Goal: Manage account settings

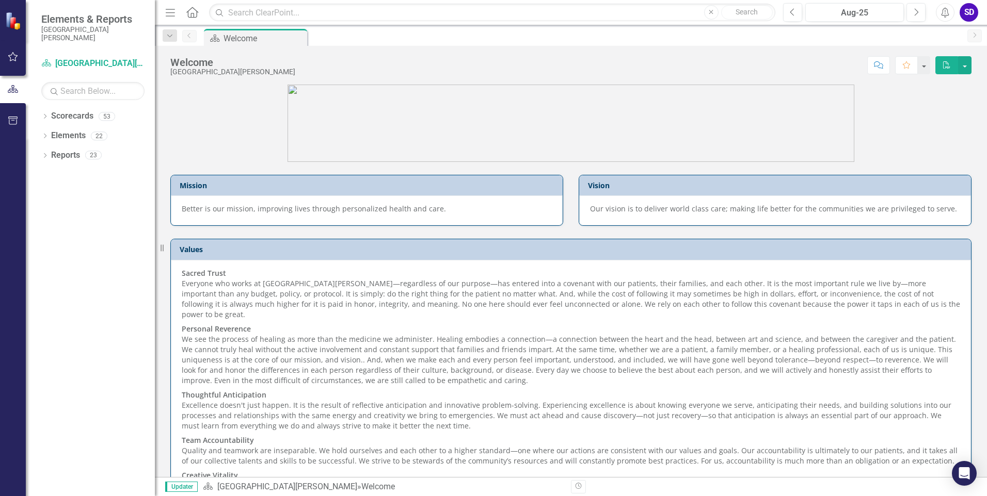
click at [966, 8] on div "SD" at bounding box center [968, 12] width 19 height 19
click at [951, 30] on link "User Edit Profile" at bounding box center [937, 31] width 82 height 19
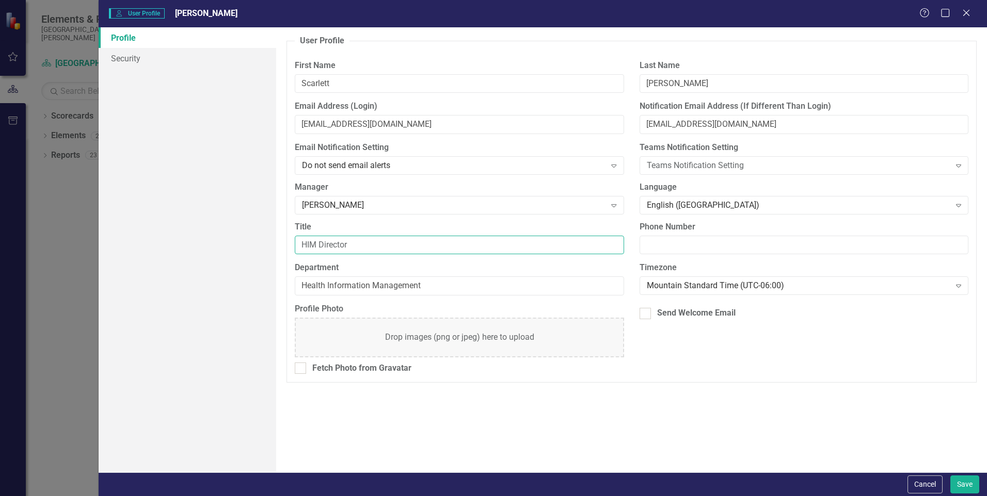
click at [349, 244] on input "HIM Director" at bounding box center [459, 245] width 329 height 19
type input "HIM Director & Privacy Officer"
click at [959, 487] on button "Save" at bounding box center [964, 485] width 29 height 18
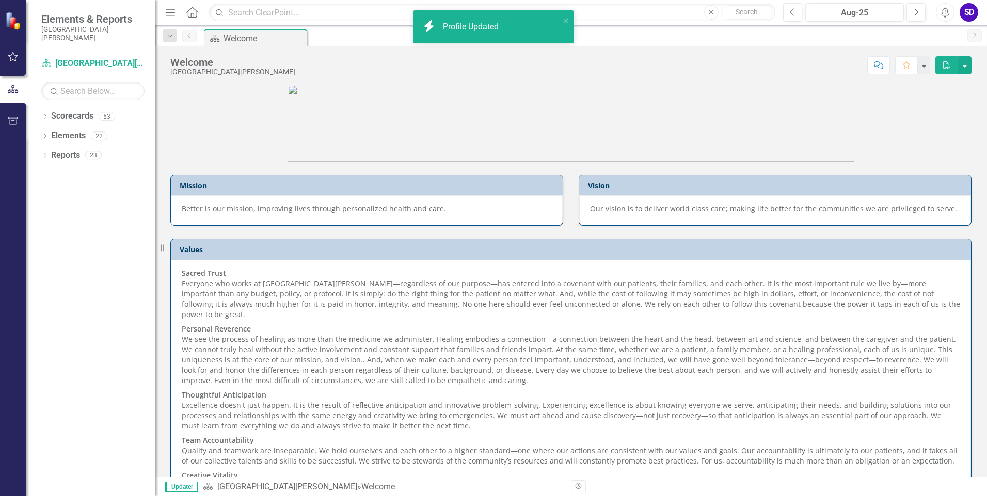
click at [972, 10] on div "SD" at bounding box center [968, 12] width 19 height 19
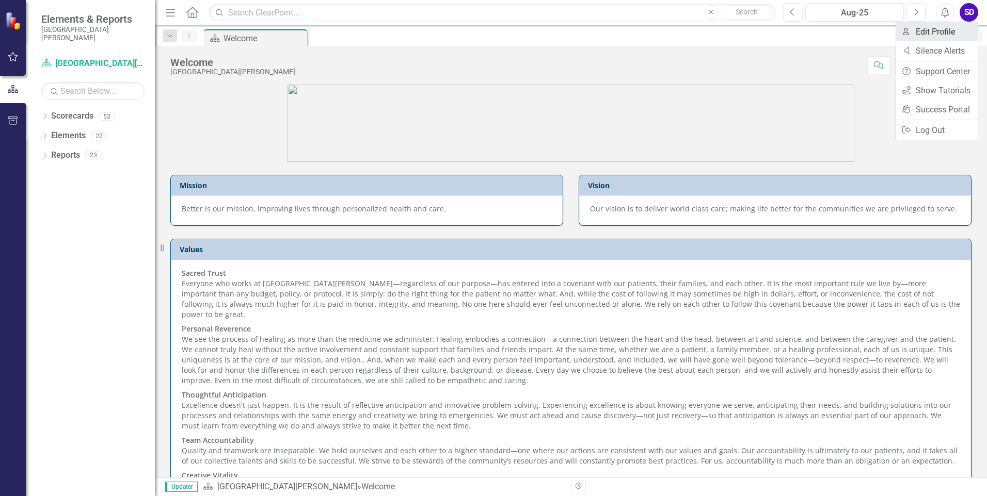
click at [924, 29] on link "User Edit Profile" at bounding box center [937, 31] width 82 height 19
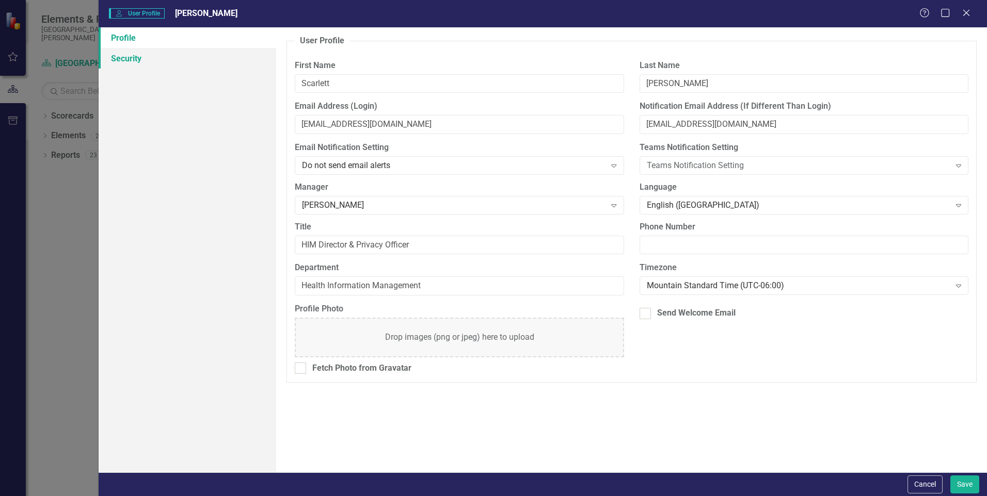
click at [116, 59] on link "Security" at bounding box center [187, 58] width 177 height 21
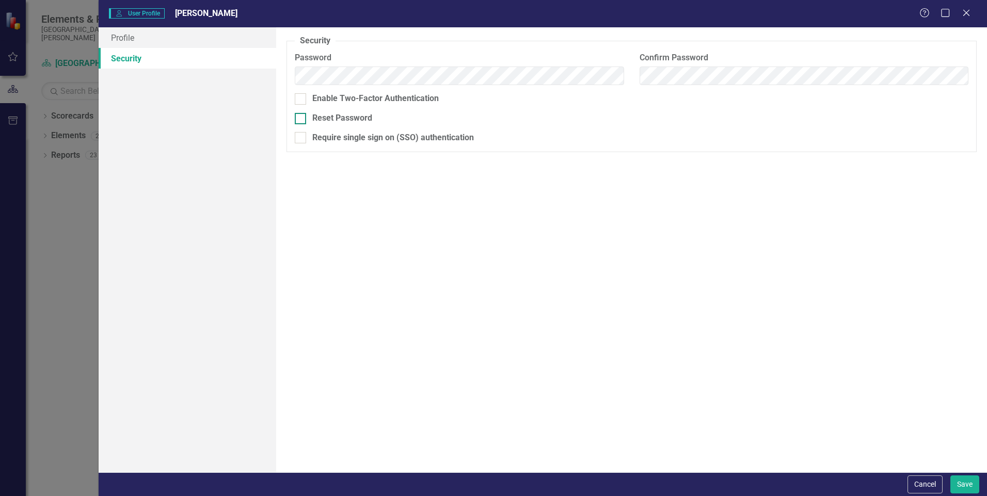
click at [300, 117] on input "Reset Password" at bounding box center [298, 116] width 7 height 7
checkbox input "true"
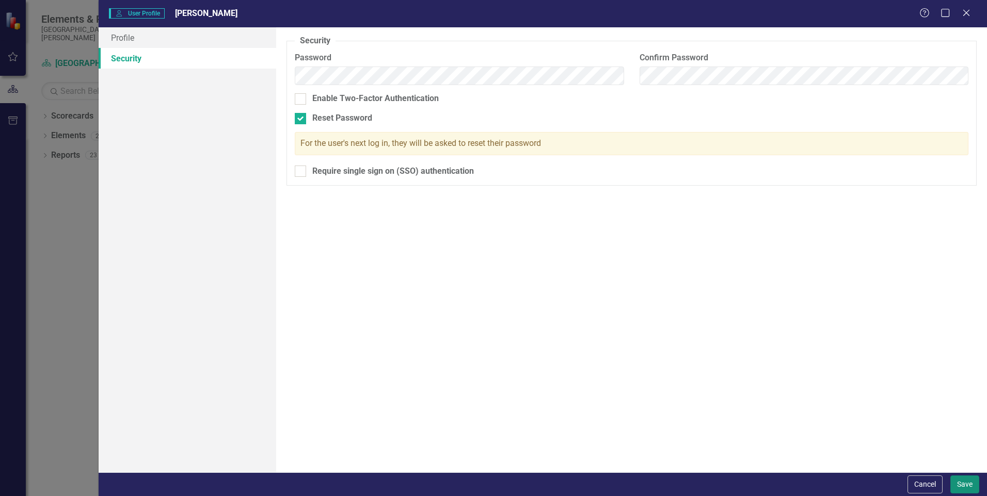
click at [967, 486] on button "Save" at bounding box center [964, 485] width 29 height 18
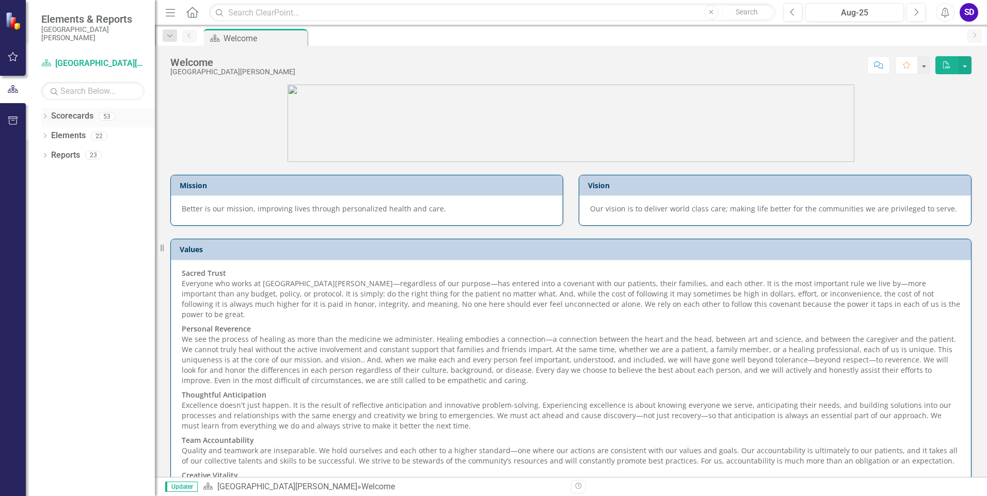
click at [45, 116] on icon at bounding box center [45, 116] width 3 height 5
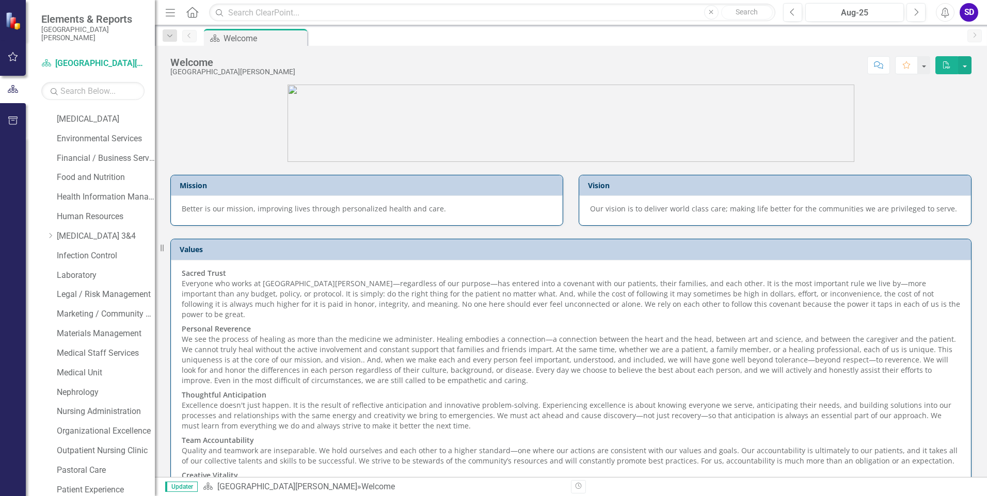
scroll to position [361, 0]
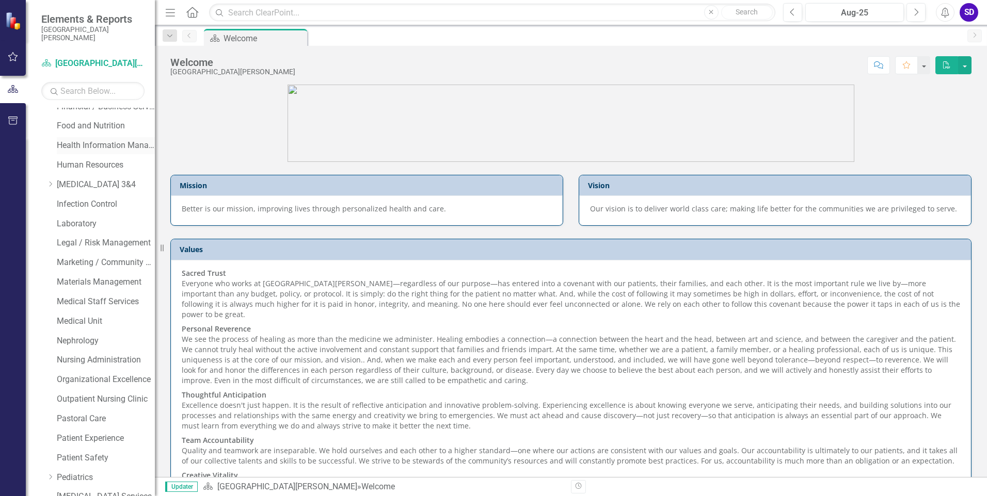
click at [99, 145] on link "Health Information Management" at bounding box center [106, 146] width 98 height 12
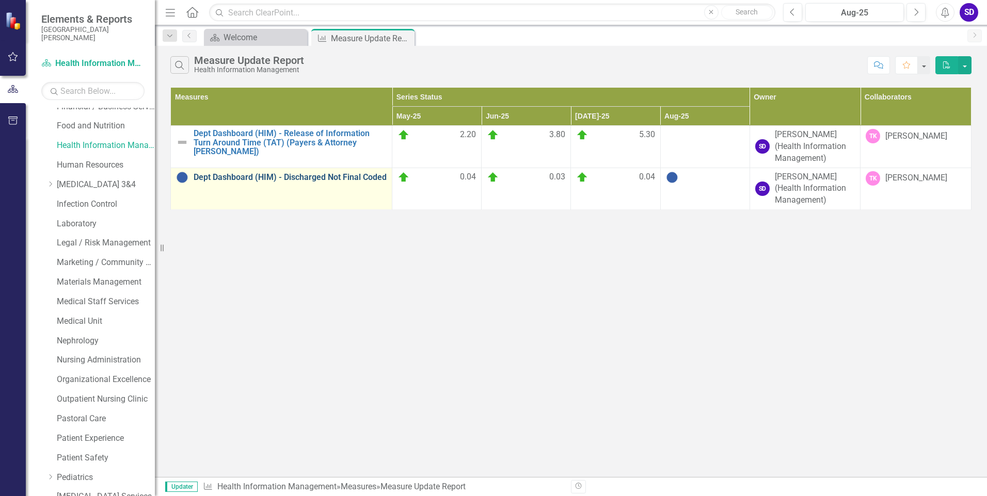
click at [289, 175] on link "Dept Dashboard (HIM) - Discharged Not Final Coded" at bounding box center [289, 177] width 193 height 9
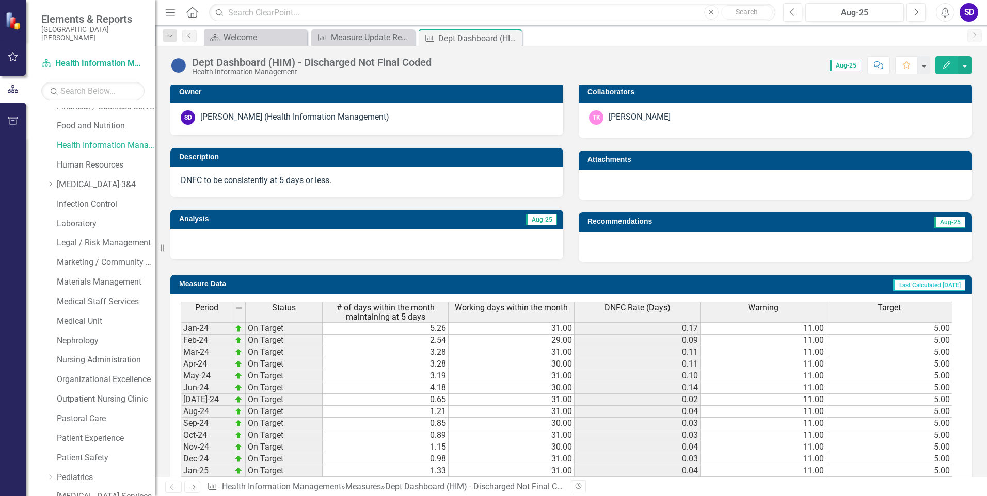
scroll to position [362, 0]
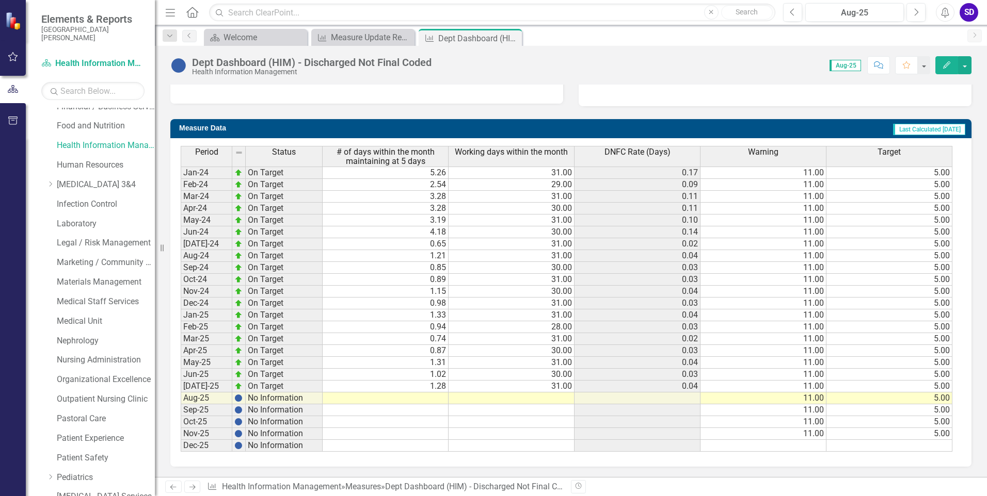
click at [429, 398] on td at bounding box center [385, 399] width 126 height 12
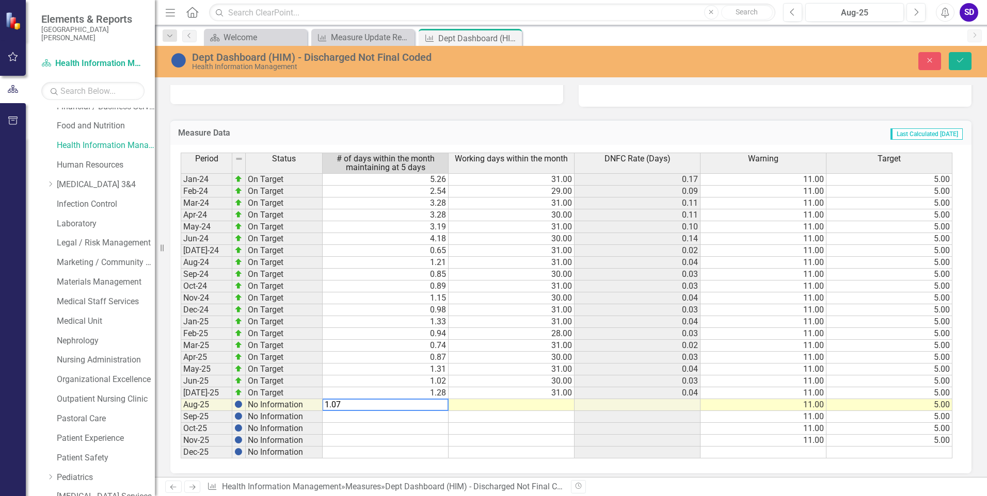
type textarea "1.07"
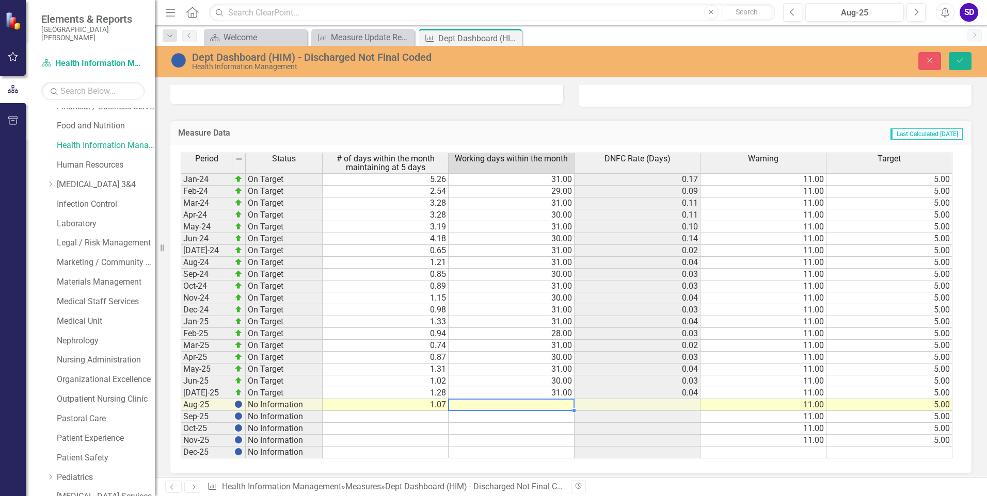
click at [563, 403] on td at bounding box center [511, 405] width 126 height 12
click at [812, 408] on td "11.00" at bounding box center [763, 405] width 126 height 12
type textarea "11"
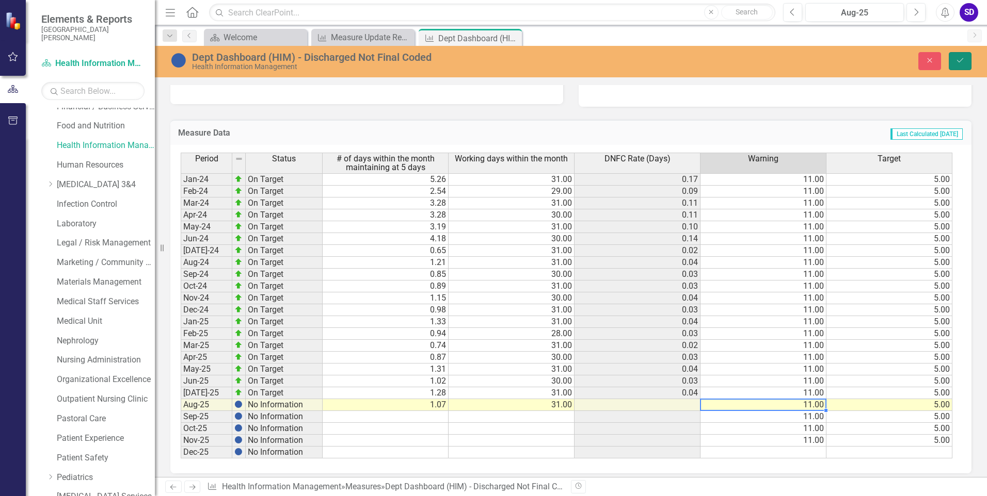
click at [960, 57] on icon "Save" at bounding box center [959, 60] width 9 height 7
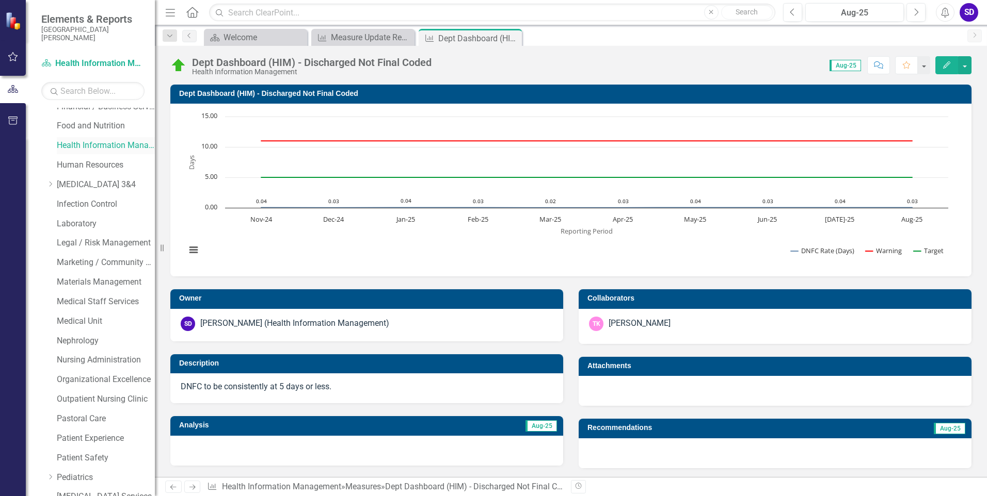
click at [109, 144] on link "Health Information Management" at bounding box center [106, 146] width 98 height 12
